Goal: Task Accomplishment & Management: Manage account settings

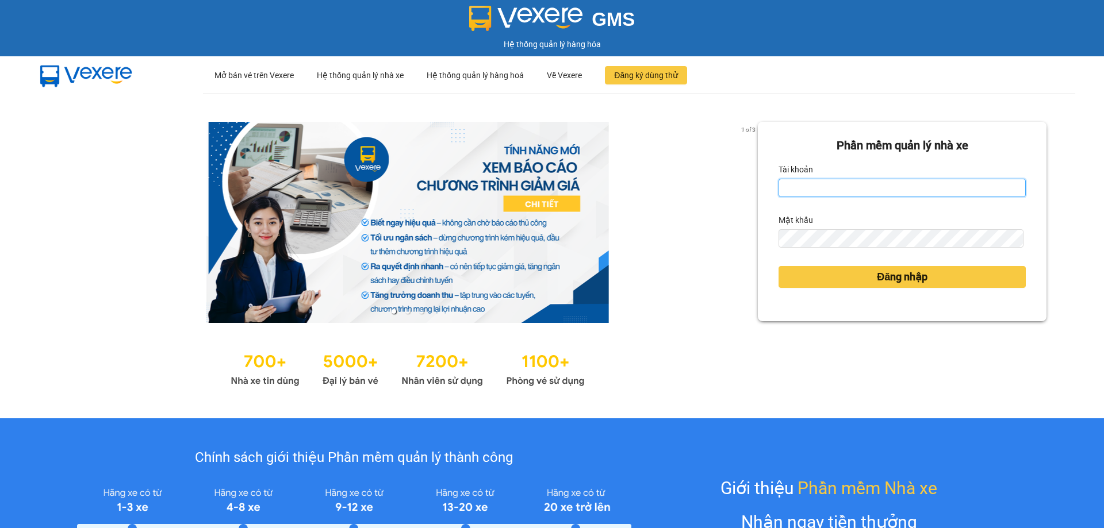
click at [812, 186] on input "Tài khoản" at bounding box center [902, 188] width 247 height 18
type input "[DOMAIN_NAME]"
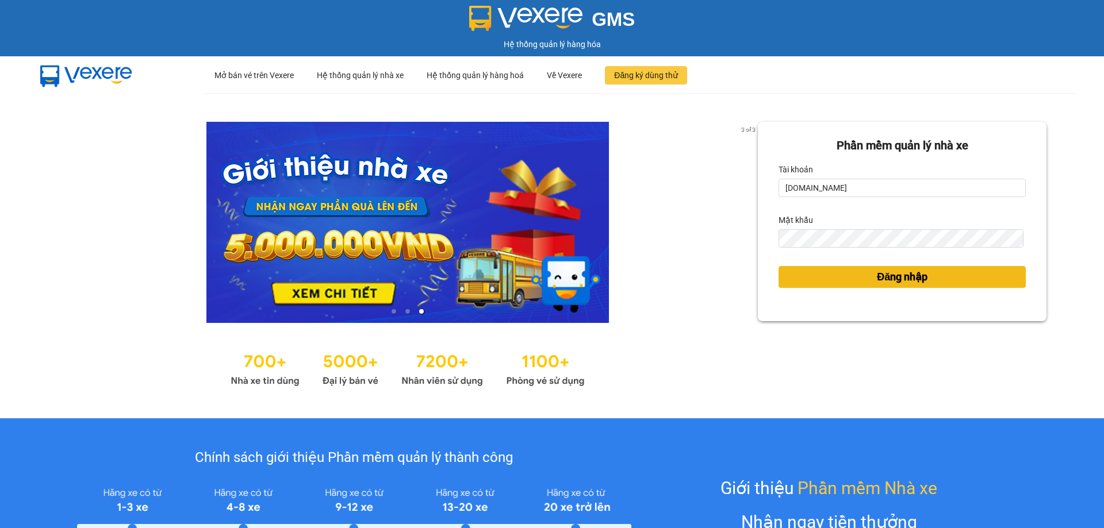
click at [821, 285] on button "Đăng nhập" at bounding box center [902, 277] width 247 height 22
